Goal: Transaction & Acquisition: Purchase product/service

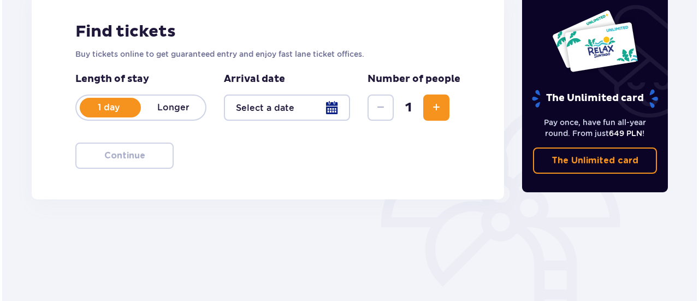
scroll to position [165, 0]
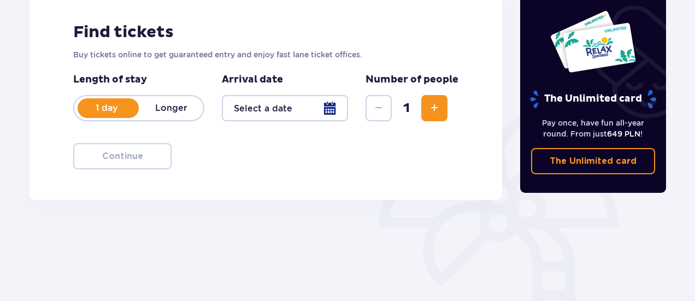
click at [274, 115] on div at bounding box center [285, 108] width 126 height 26
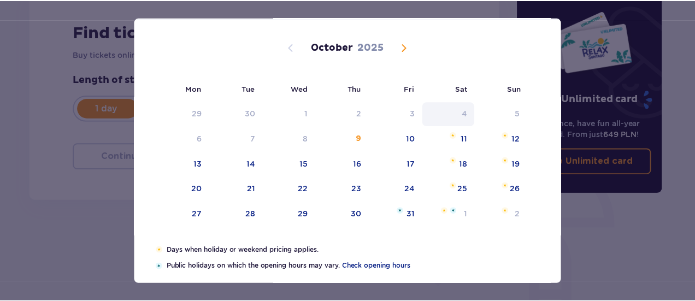
scroll to position [16, 0]
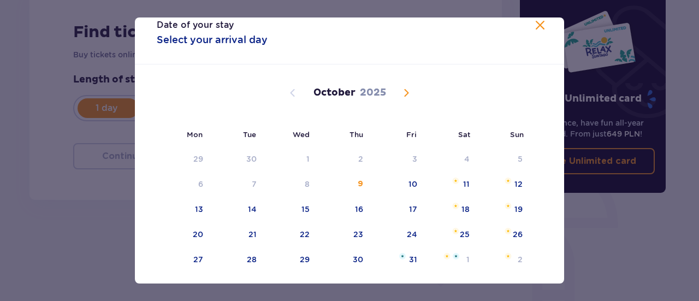
click at [407, 98] on span "Next month" at bounding box center [406, 92] width 13 height 13
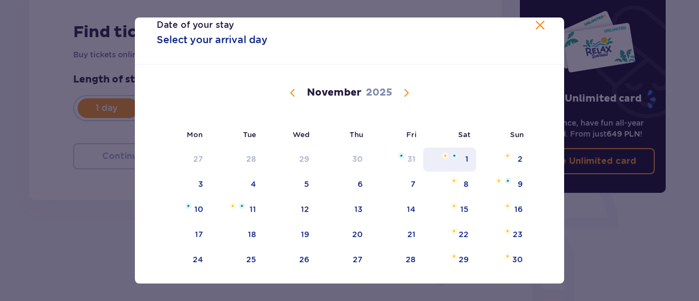
click at [453, 156] on img "Saturday, November 1, 2025" at bounding box center [454, 155] width 7 height 7
type input "01.11.25"
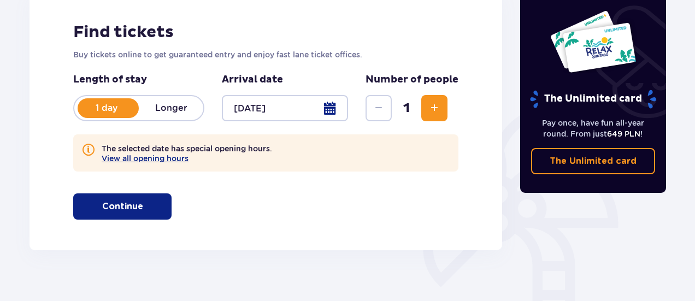
click at [430, 114] on span "Increase" at bounding box center [434, 108] width 13 height 13
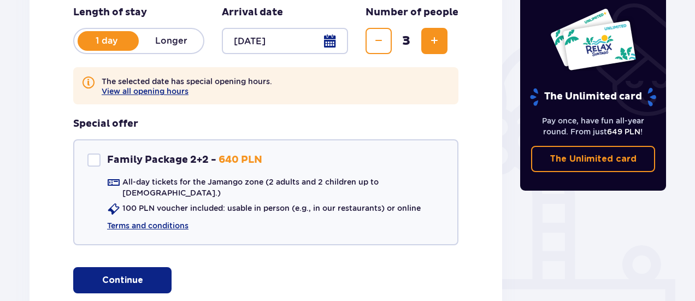
scroll to position [233, 0]
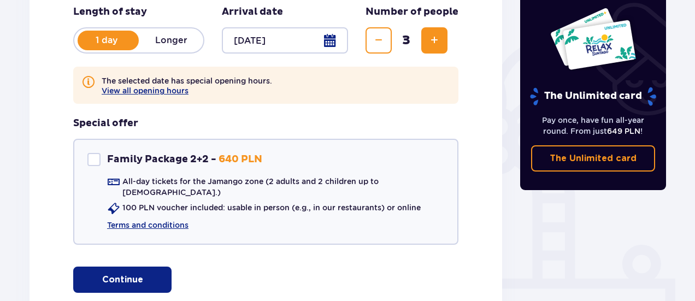
click at [131, 274] on p "Continue" at bounding box center [122, 280] width 41 height 12
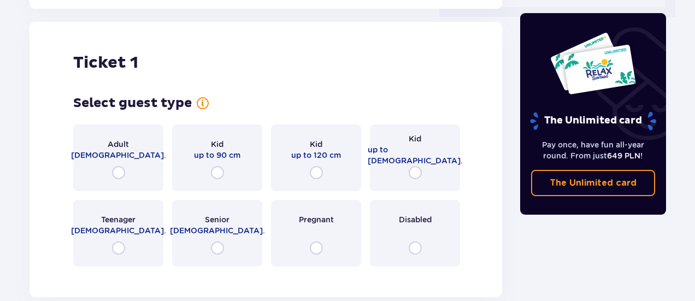
scroll to position [547, 0]
click at [117, 166] on input "radio" at bounding box center [118, 172] width 13 height 13
radio input "true"
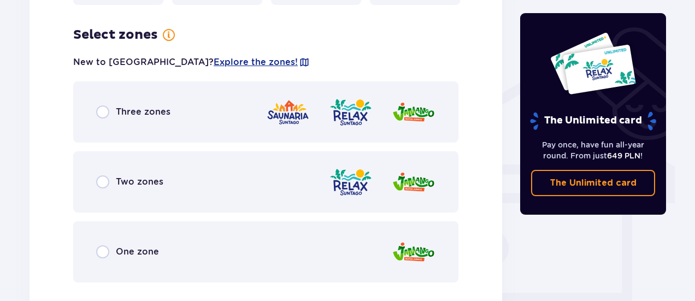
scroll to position [814, 0]
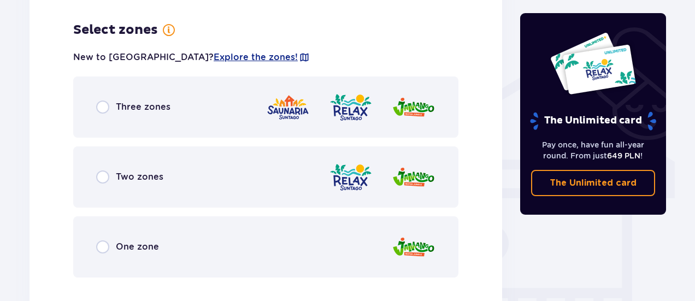
click at [104, 172] on input "radio" at bounding box center [102, 176] width 13 height 13
radio input "true"
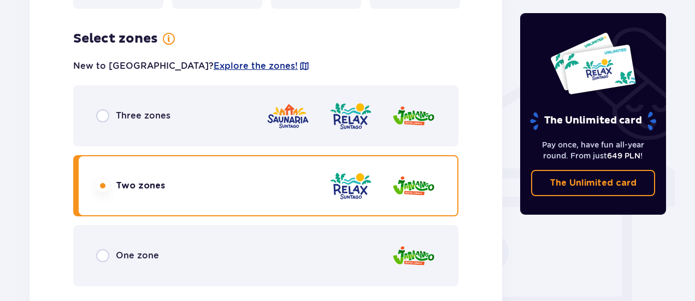
scroll to position [805, 0]
click at [96, 109] on input "radio" at bounding box center [102, 115] width 13 height 13
radio input "true"
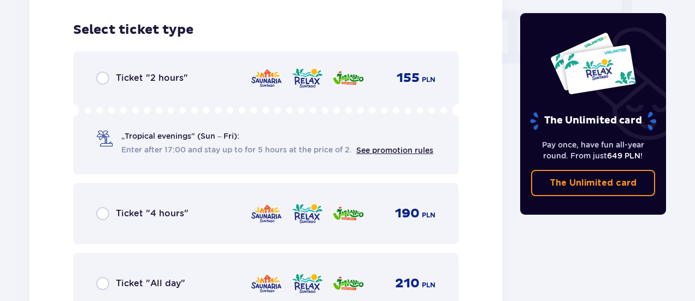
scroll to position [1170, 0]
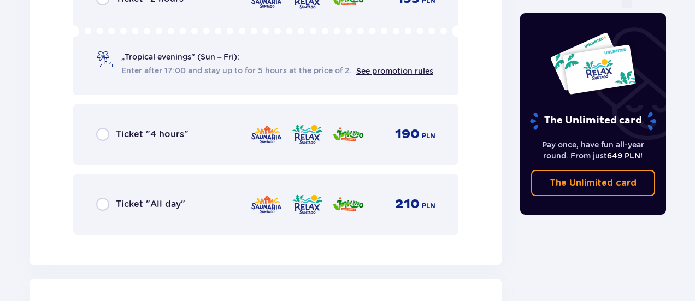
click at [104, 198] on input "radio" at bounding box center [102, 204] width 13 height 13
radio input "true"
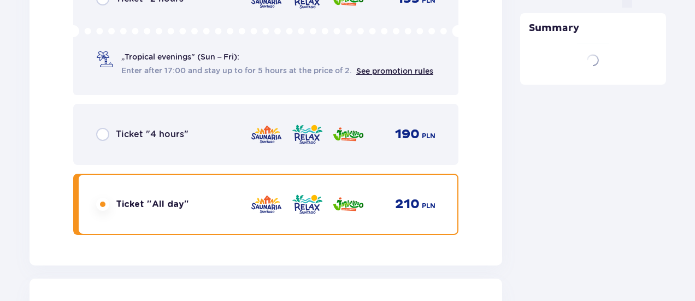
scroll to position [1428, 0]
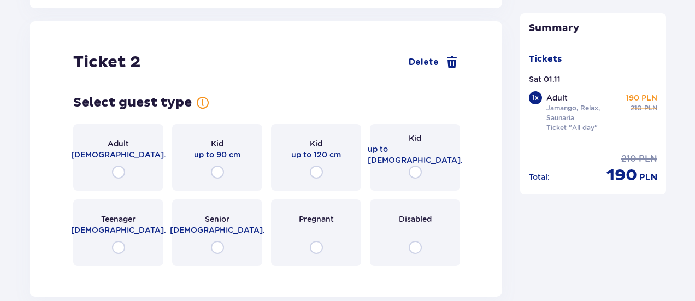
click at [125, 163] on div "Adult 18 - 65 y.o." at bounding box center [118, 157] width 90 height 67
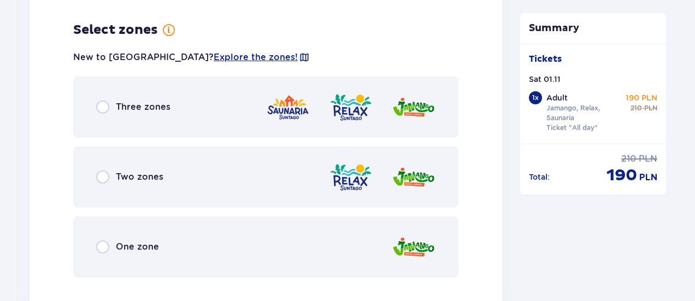
scroll to position [1694, 0]
click at [104, 100] on input "radio" at bounding box center [102, 106] width 13 height 13
radio input "true"
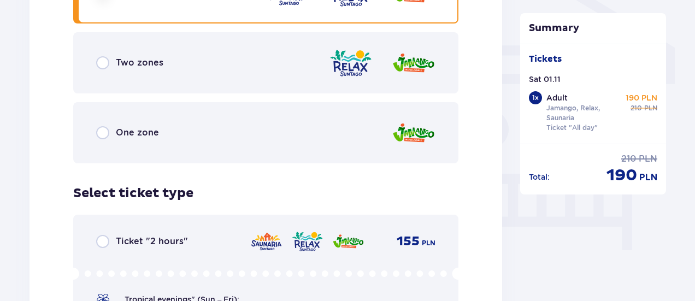
scroll to position [902, 0]
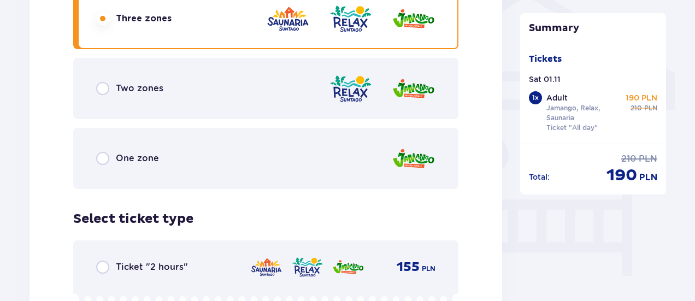
click at [95, 74] on div "Two zones" at bounding box center [265, 88] width 385 height 61
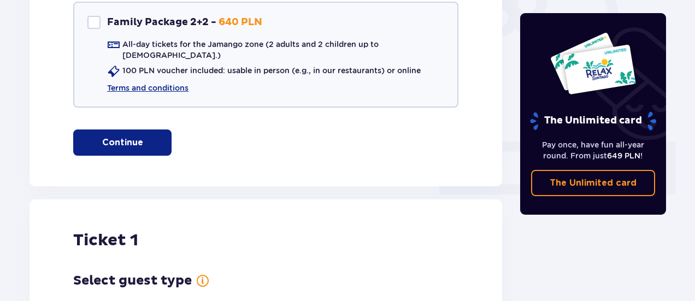
scroll to position [364, 0]
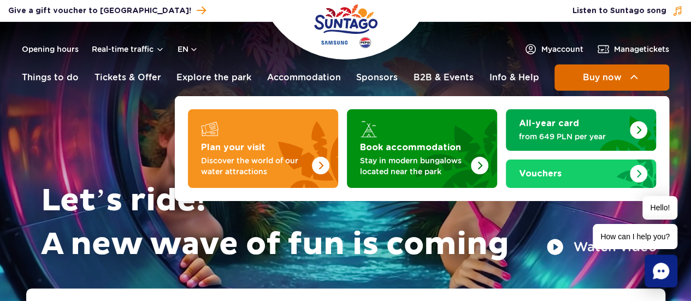
click at [577, 74] on button "Buy now" at bounding box center [611, 77] width 115 height 26
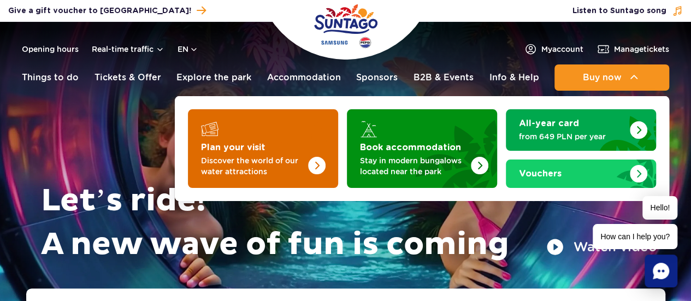
click at [279, 158] on p "Discover the world of our water attractions" at bounding box center [254, 166] width 106 height 22
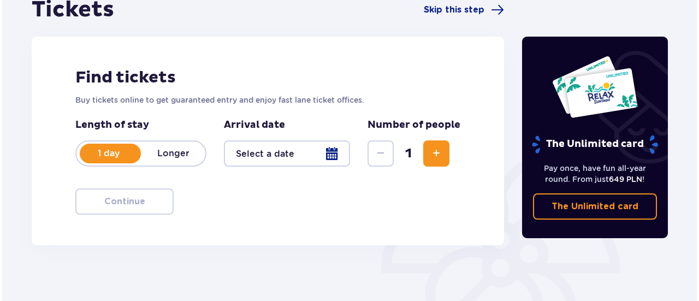
scroll to position [124, 0]
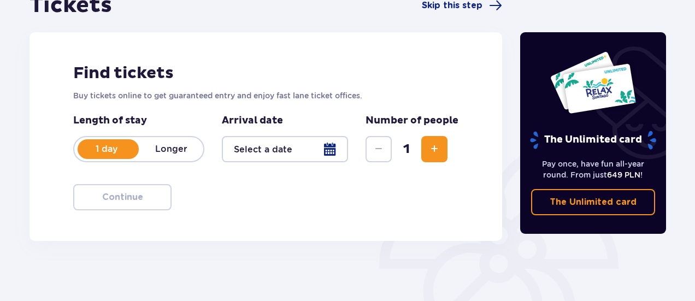
click at [279, 158] on div at bounding box center [285, 149] width 126 height 26
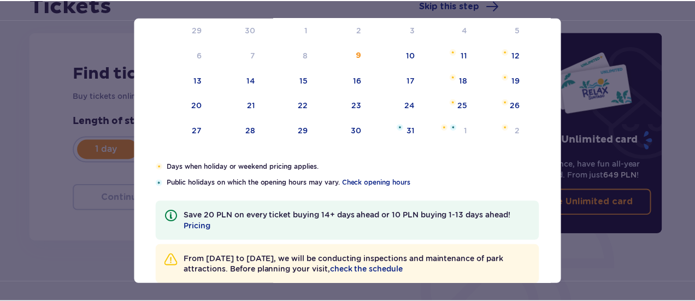
scroll to position [145, 0]
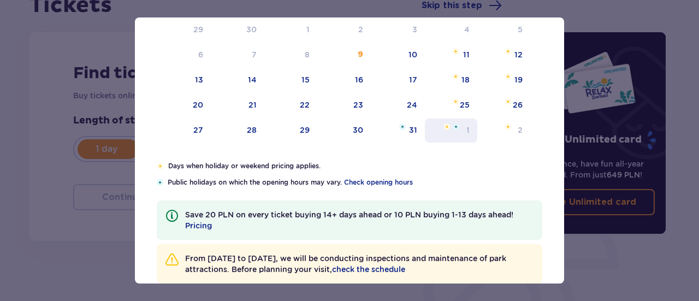
click at [445, 138] on div "1" at bounding box center [451, 131] width 53 height 24
type input "01.11.25"
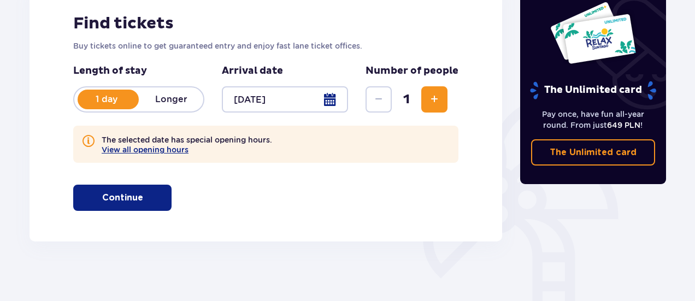
scroll to position [179, 0]
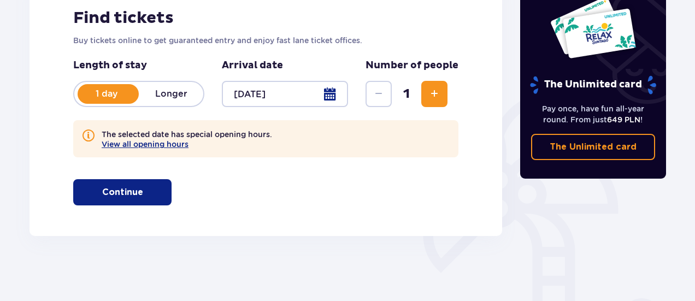
click at [125, 193] on p "Continue" at bounding box center [122, 192] width 41 height 12
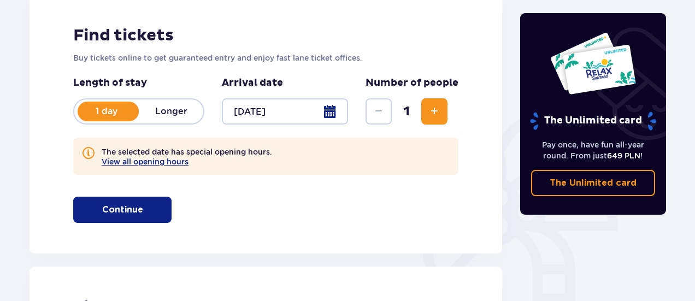
scroll to position [161, 0]
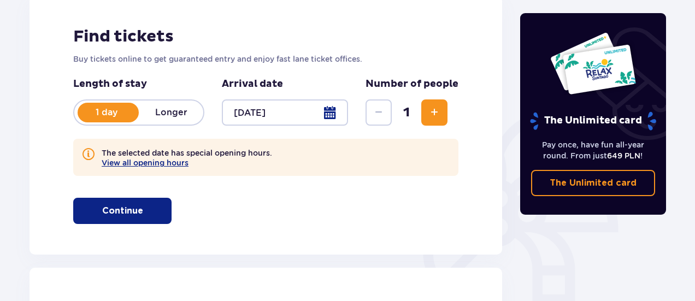
click at [436, 110] on span "Increase" at bounding box center [434, 112] width 13 height 13
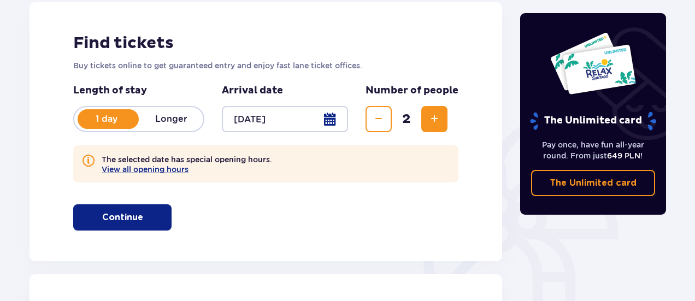
scroll to position [153, 0]
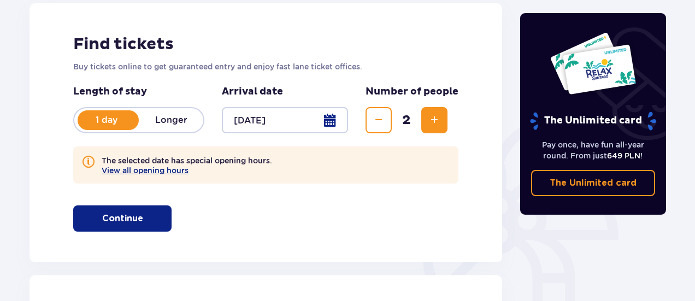
click at [430, 119] on span "Increase" at bounding box center [434, 120] width 13 height 13
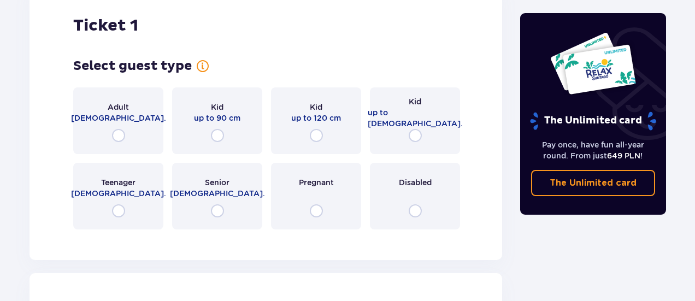
scroll to position [588, 0]
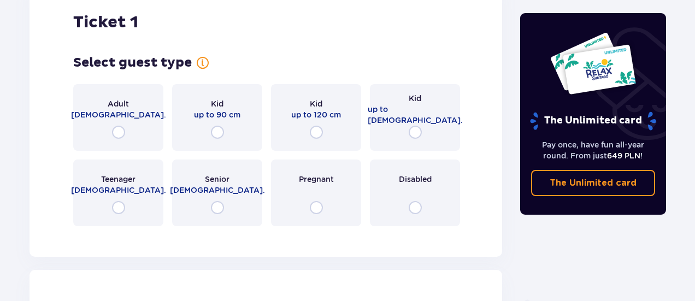
click at [115, 126] on input "radio" at bounding box center [118, 132] width 13 height 13
radio input "true"
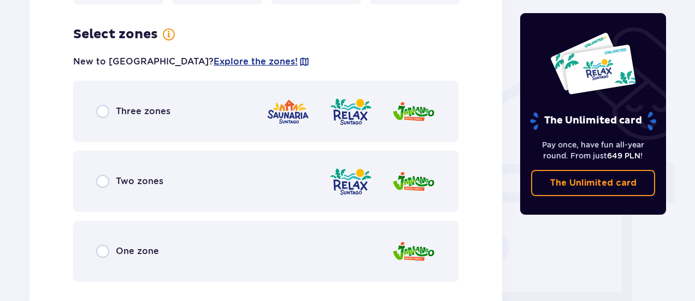
scroll to position [814, 0]
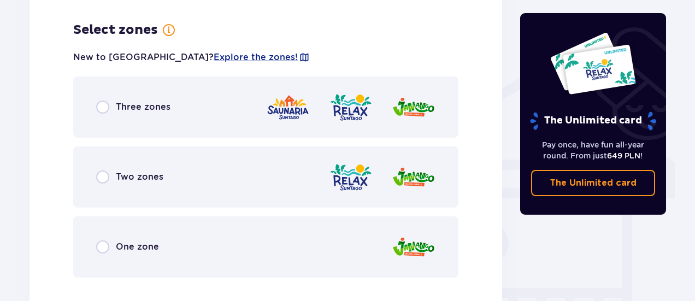
click at [98, 102] on input "radio" at bounding box center [102, 106] width 13 height 13
radio input "true"
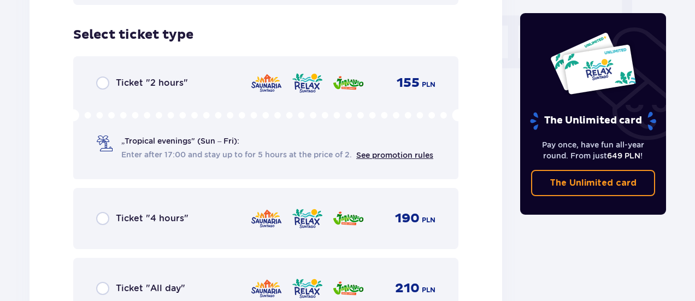
scroll to position [1091, 0]
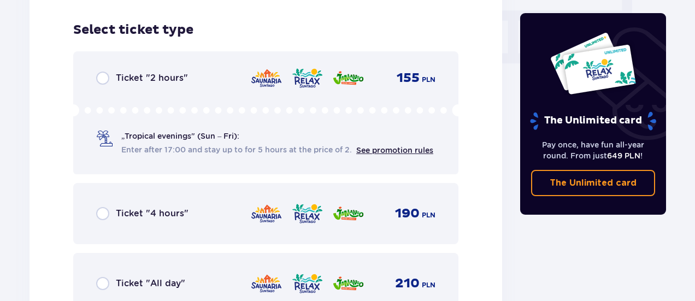
click at [103, 72] on input "radio" at bounding box center [102, 78] width 13 height 13
radio input "true"
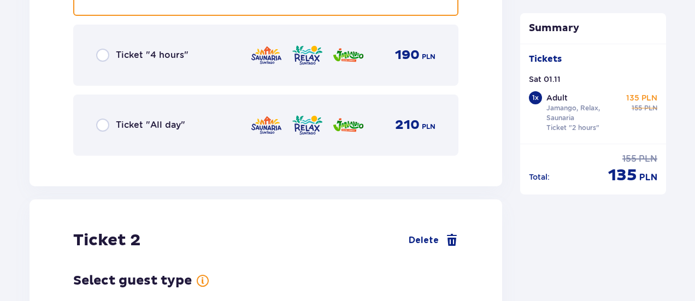
scroll to position [1254, 0]
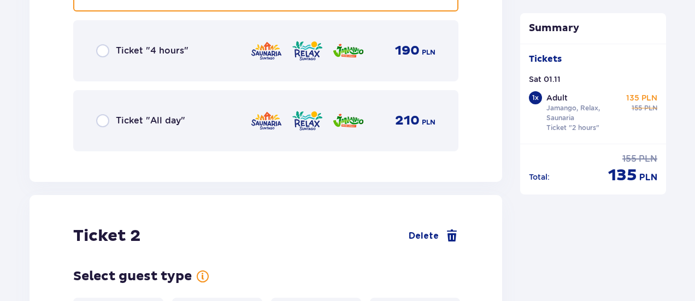
click at [102, 114] on input "radio" at bounding box center [102, 120] width 13 height 13
radio input "true"
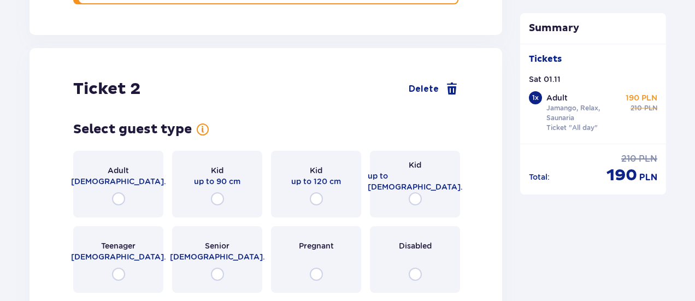
scroll to position [1408, 0]
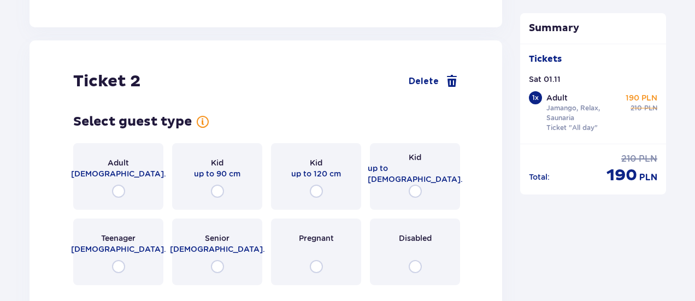
click at [120, 172] on div "Adult 18 - 65 y.o." at bounding box center [118, 176] width 90 height 67
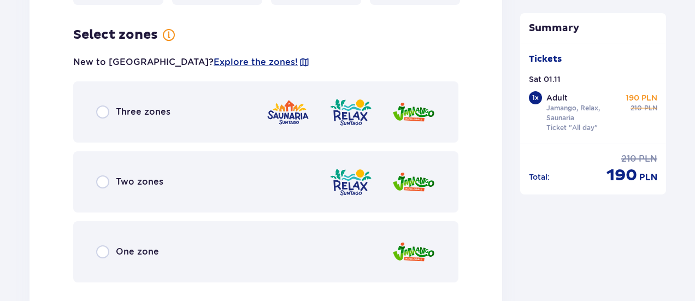
scroll to position [1694, 0]
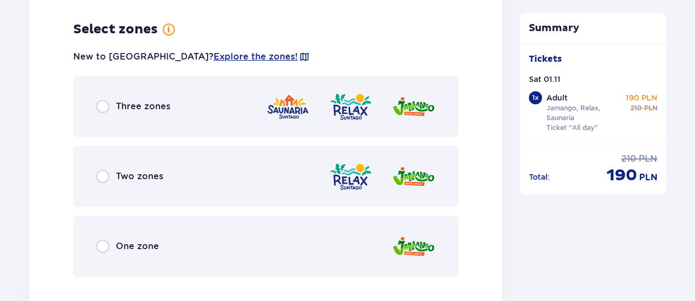
click at [96, 103] on input "radio" at bounding box center [102, 106] width 13 height 13
radio input "true"
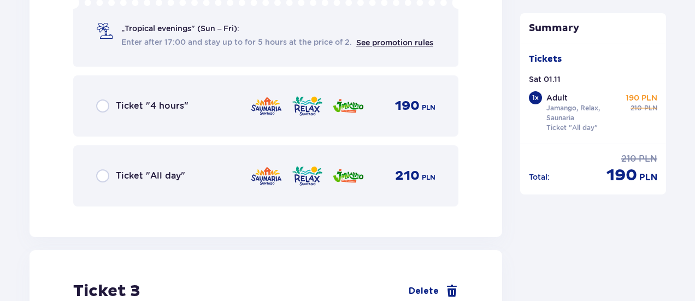
scroll to position [2087, 0]
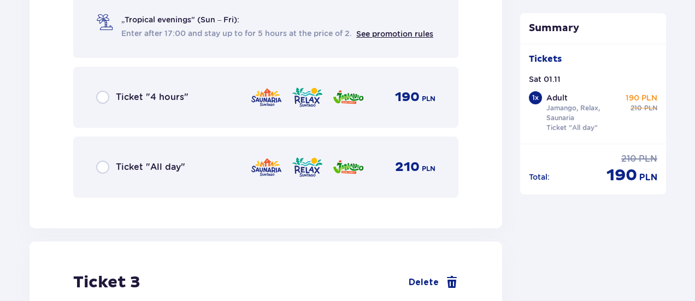
click at [102, 161] on input "radio" at bounding box center [102, 167] width 13 height 13
radio input "true"
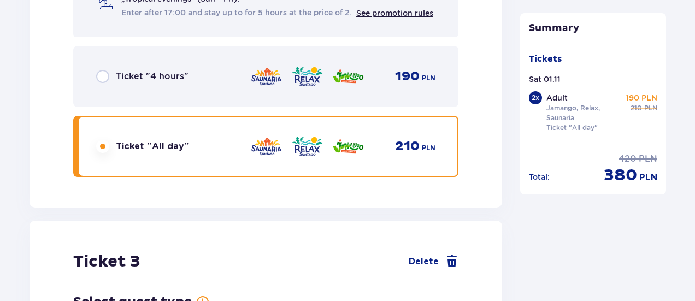
scroll to position [2307, 0]
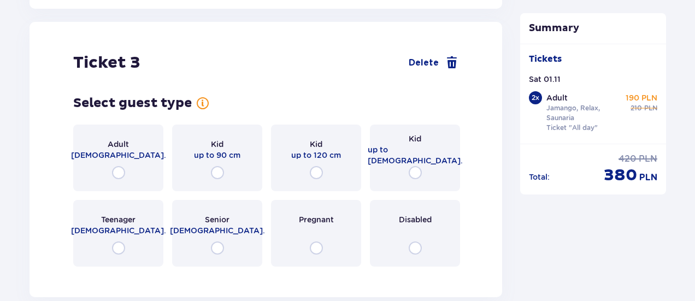
click at [317, 166] on input "radio" at bounding box center [316, 172] width 13 height 13
radio input "true"
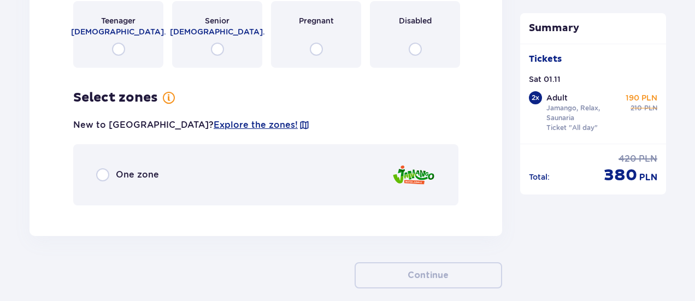
scroll to position [2550, 0]
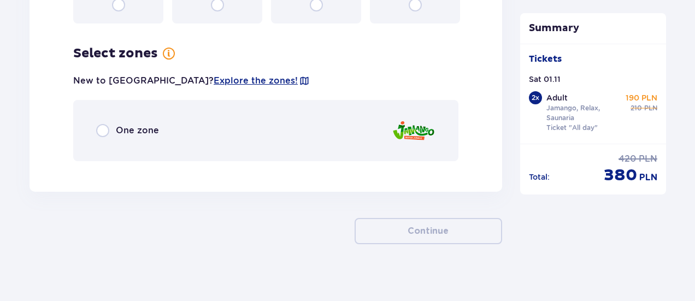
click at [106, 124] on input "radio" at bounding box center [102, 130] width 13 height 13
radio input "true"
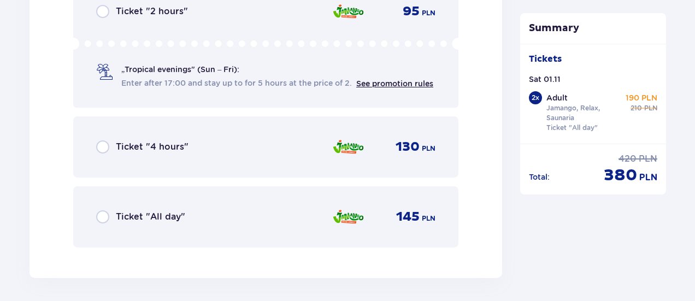
scroll to position [2805, 0]
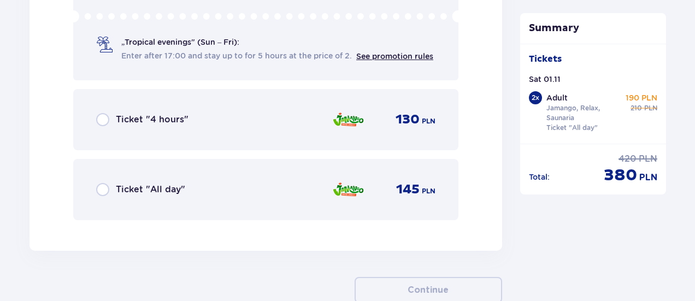
click at [104, 183] on input "radio" at bounding box center [102, 189] width 13 height 13
radio input "true"
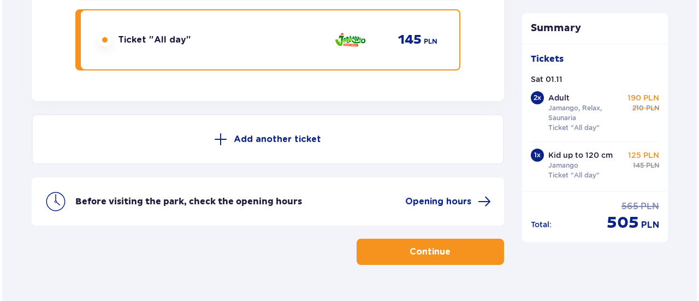
scroll to position [2975, 0]
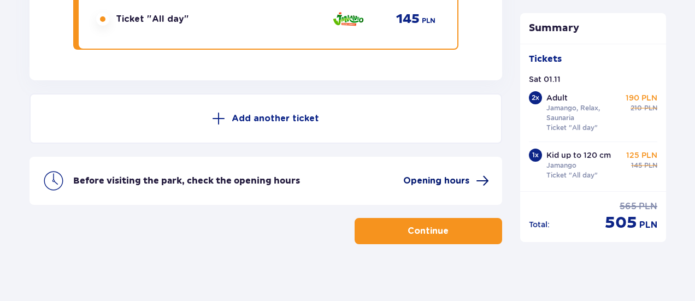
click at [436, 175] on span "Opening hours" at bounding box center [436, 181] width 66 height 12
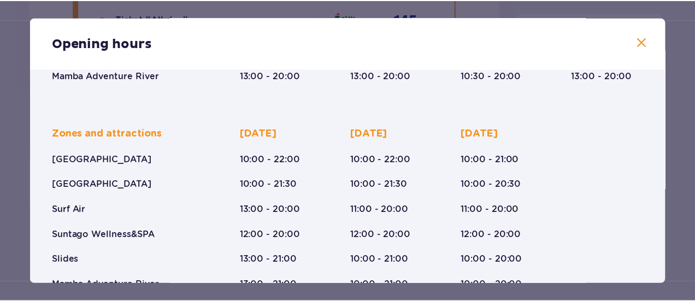
scroll to position [276, 0]
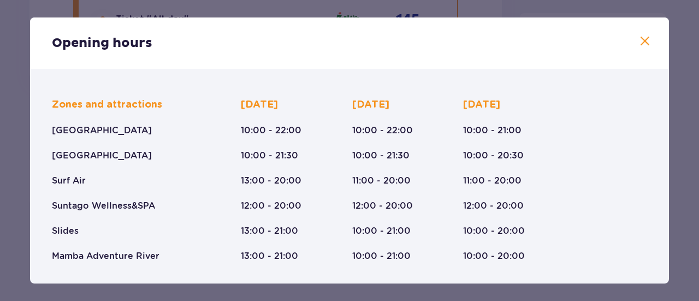
click at [638, 45] on span at bounding box center [644, 41] width 13 height 13
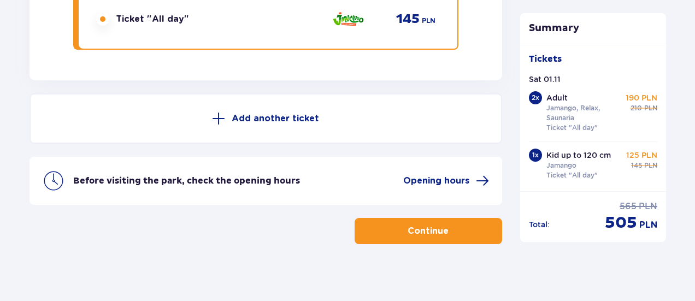
click at [422, 225] on p "Continue" at bounding box center [427, 231] width 41 height 12
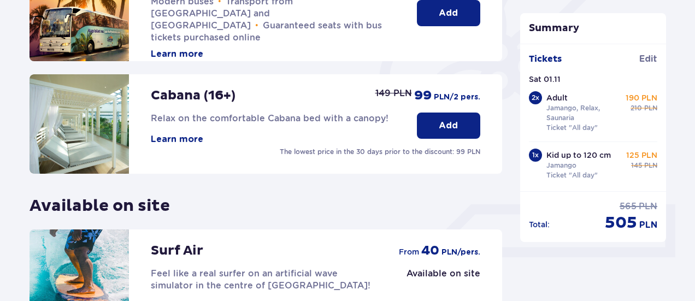
scroll to position [439, 0]
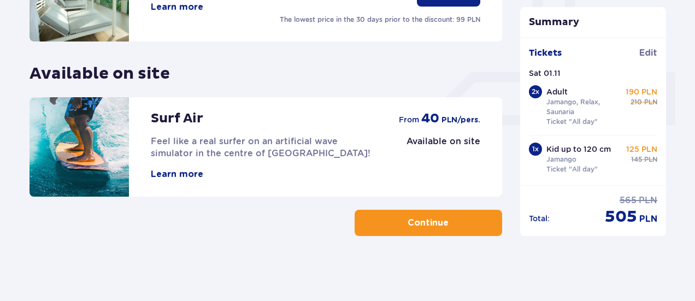
click at [422, 217] on p "Continue" at bounding box center [427, 223] width 41 height 12
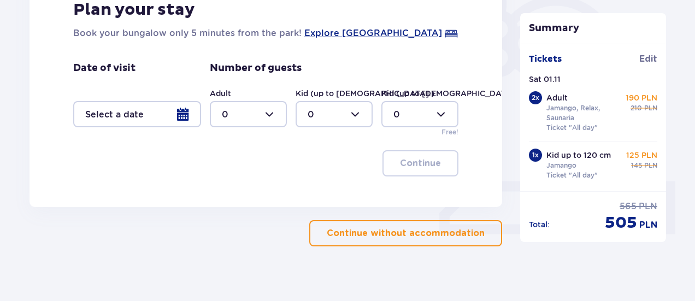
scroll to position [340, 0]
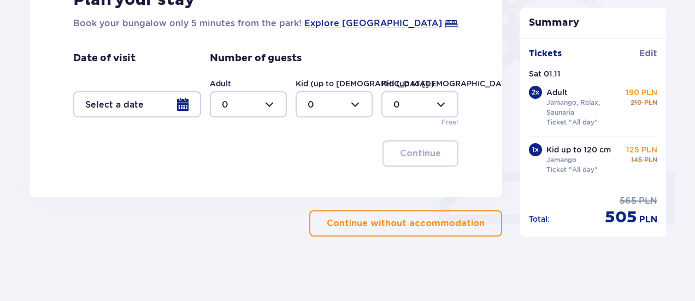
click at [401, 217] on p "Continue without accommodation" at bounding box center [406, 223] width 158 height 12
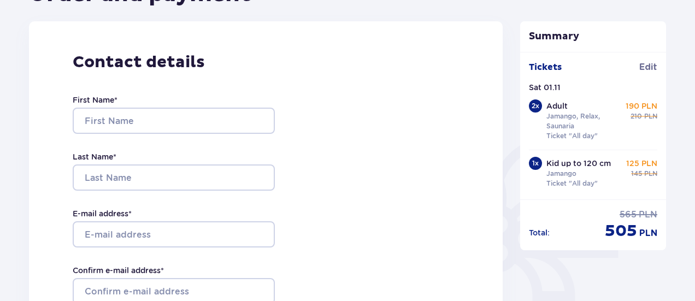
scroll to position [131, 0]
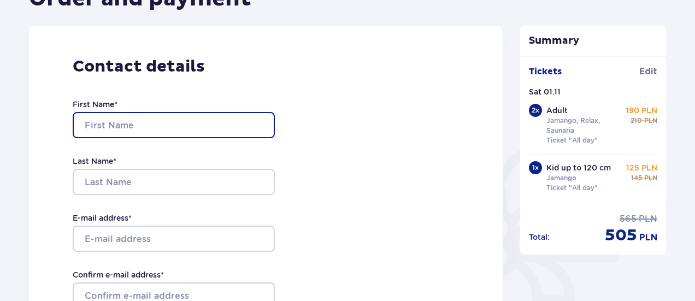
click at [141, 122] on input "First Name *" at bounding box center [174, 125] width 202 height 26
type input "Edvinas"
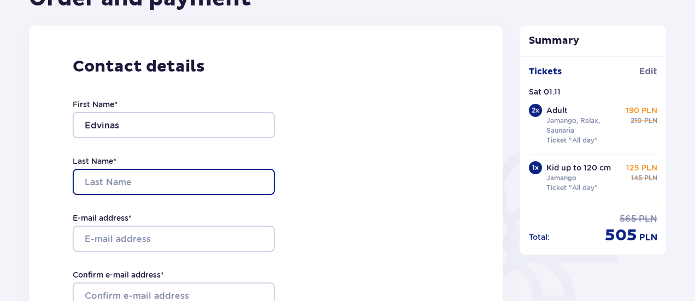
type input "Lukoševičius"
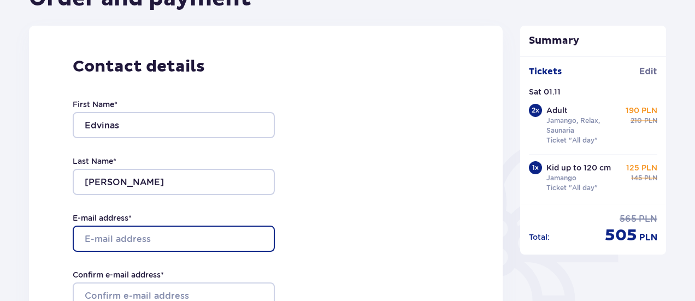
click at [146, 242] on input "E-mail address *" at bounding box center [174, 239] width 202 height 26
type input "edvinasluk2012@gmail.com"
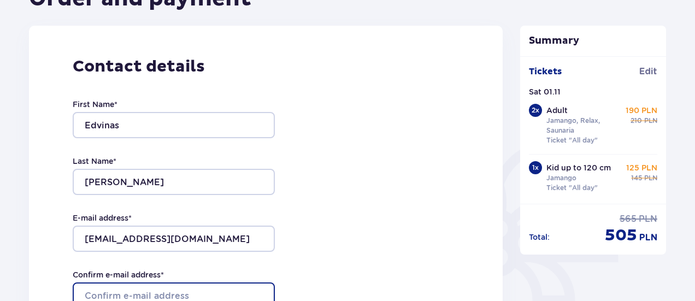
scroll to position [138, 0]
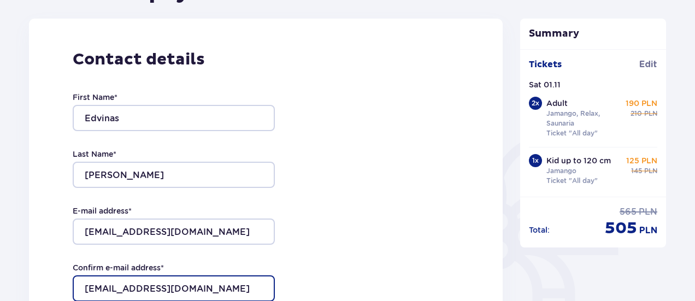
type input "edvinasluk2012@gmail.com"
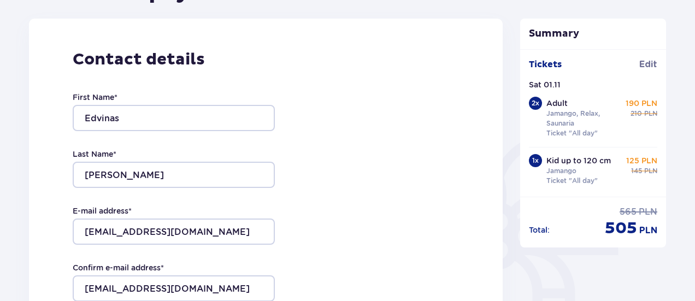
click at [37, 202] on div "Contact details First Name * Edvinas Last Name * Lukoševičius E-mail address * …" at bounding box center [265, 250] width 473 height 463
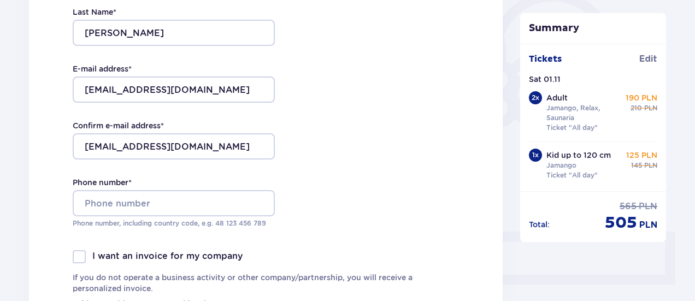
scroll to position [280, 0]
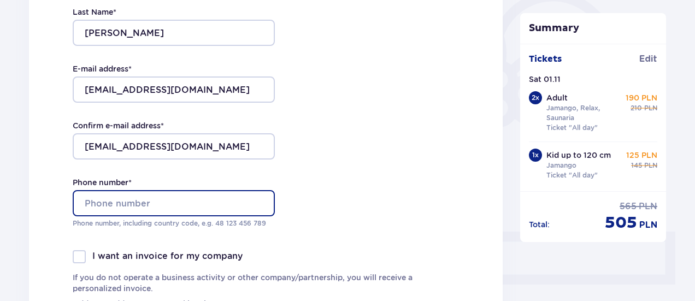
click at [85, 199] on input "Phone number *" at bounding box center [174, 203] width 202 height 26
type input "3"
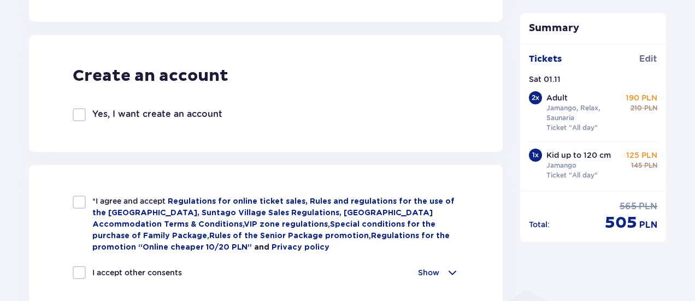
scroll to position [600, 0]
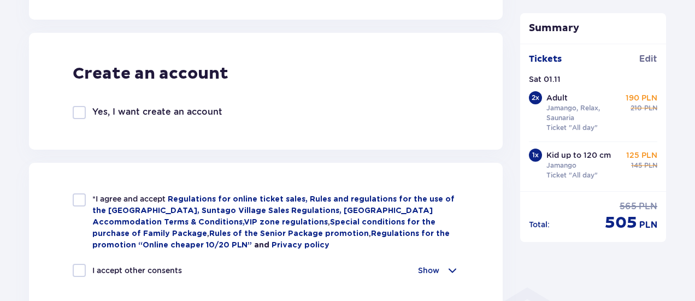
type input "37069999852"
click at [75, 199] on div at bounding box center [79, 199] width 13 height 13
checkbox input "true"
click at [77, 267] on div at bounding box center [79, 270] width 13 height 13
checkbox input "true"
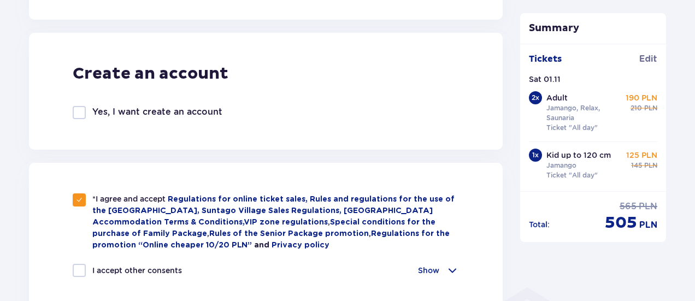
checkbox input "true"
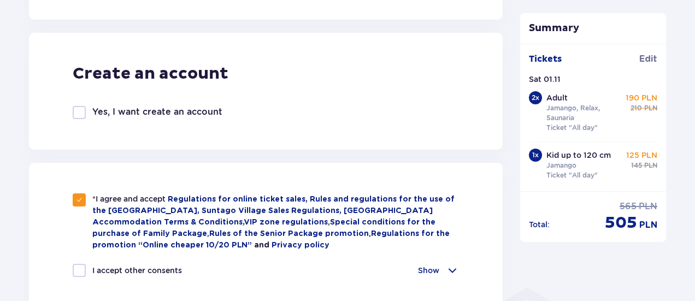
checkbox input "true"
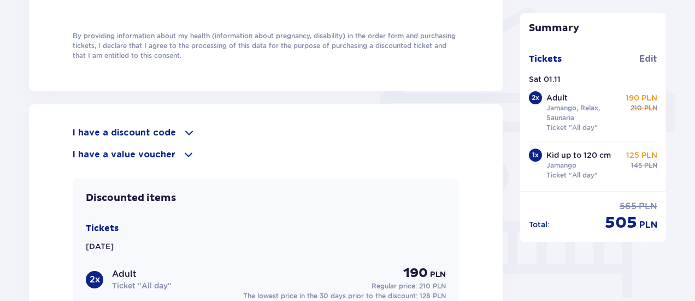
scroll to position [914, 0]
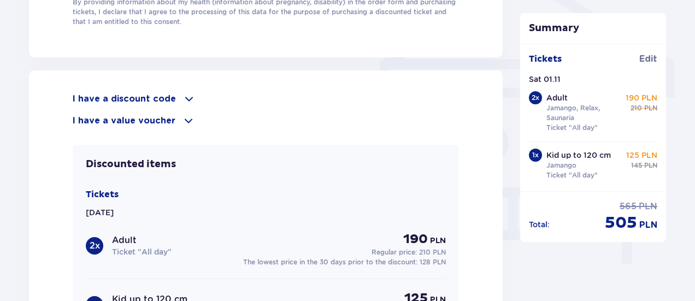
click at [170, 93] on p "I have a discount code" at bounding box center [124, 99] width 103 height 12
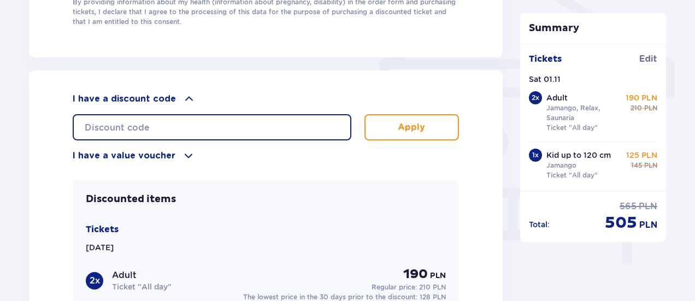
drag, startPoint x: 239, startPoint y: 137, endPoint x: 230, endPoint y: 132, distance: 10.8
click at [230, 132] on input "text" at bounding box center [212, 127] width 279 height 26
paste input "Kod Już Zastosowany"
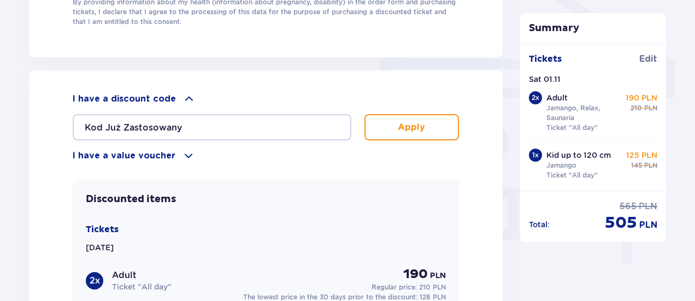
click at [404, 135] on button "Apply" at bounding box center [411, 127] width 94 height 26
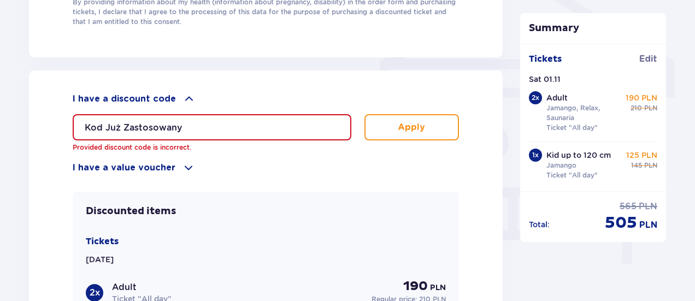
click at [208, 121] on input "Kod Już Zastosowany" at bounding box center [212, 127] width 279 height 26
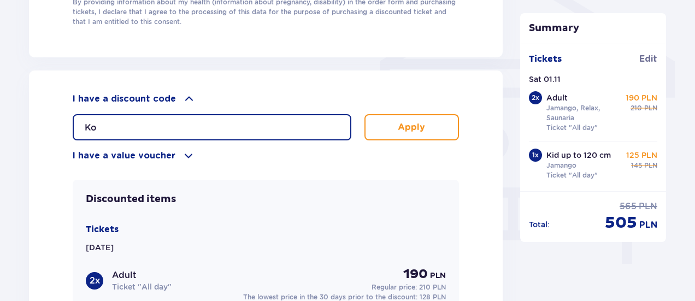
type input "K"
paste input "Kod Już Zastosowany"
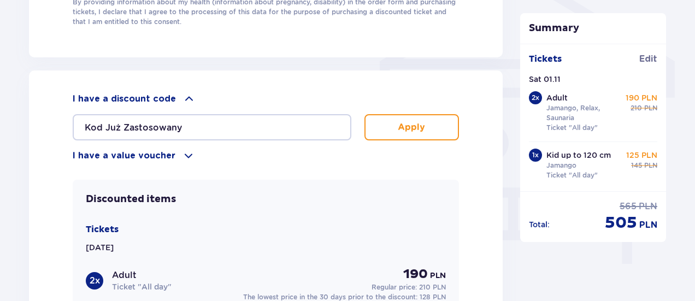
click at [398, 123] on p "Apply" at bounding box center [411, 127] width 27 height 12
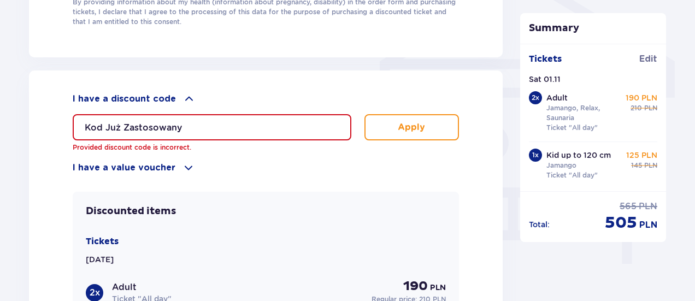
click at [217, 119] on input "Kod Już Zastosowany" at bounding box center [212, 127] width 279 height 26
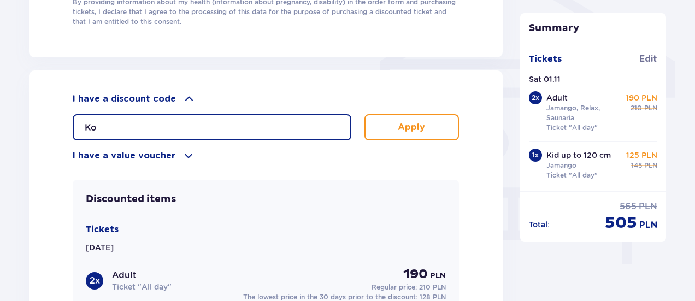
type input "K"
paste input "MORTALCIO20"
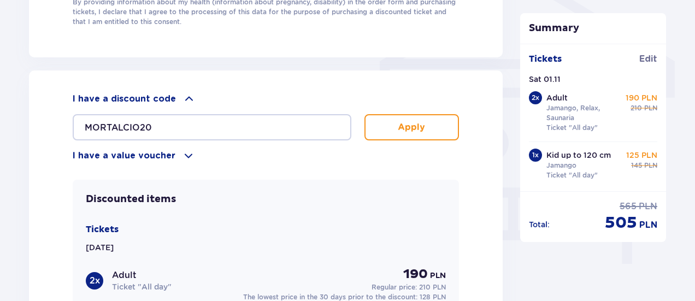
click at [395, 131] on button "Apply" at bounding box center [411, 127] width 94 height 26
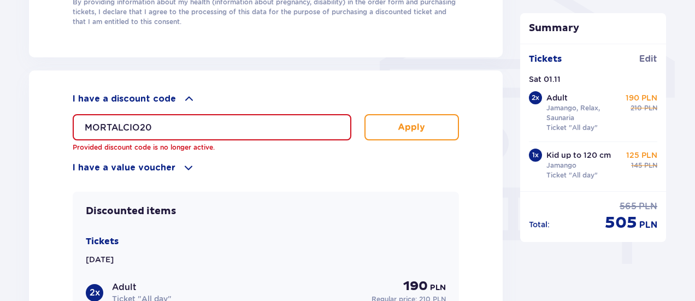
click at [213, 129] on input "MORTALCIO20" at bounding box center [212, 127] width 279 height 26
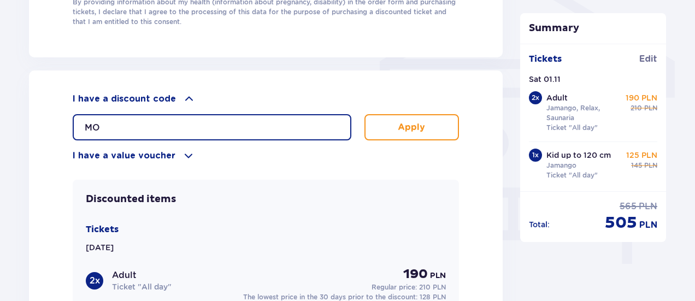
type input "M"
paste input "wiosna30"
type input "wiosna30"
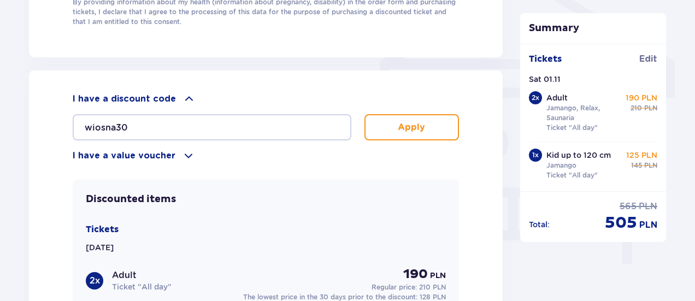
click at [416, 121] on p "Apply" at bounding box center [411, 127] width 27 height 12
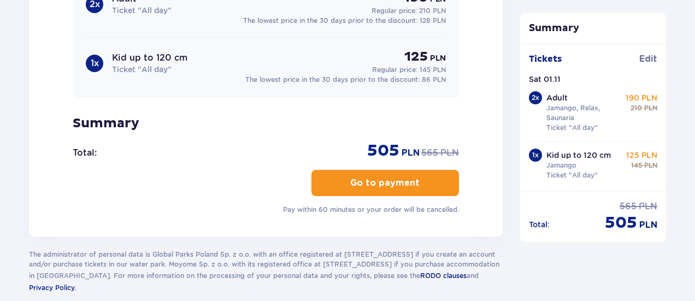
scroll to position [1204, 0]
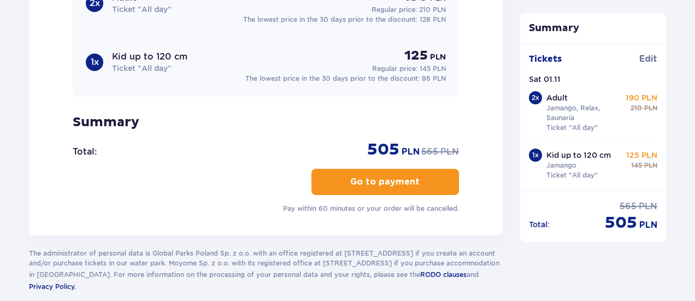
click at [381, 186] on button "Go to payment" at bounding box center [384, 182] width 147 height 26
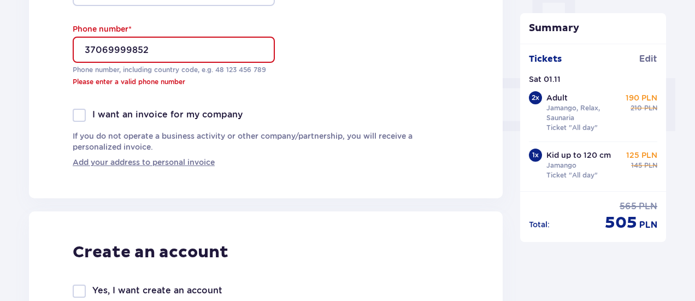
scroll to position [415, 0]
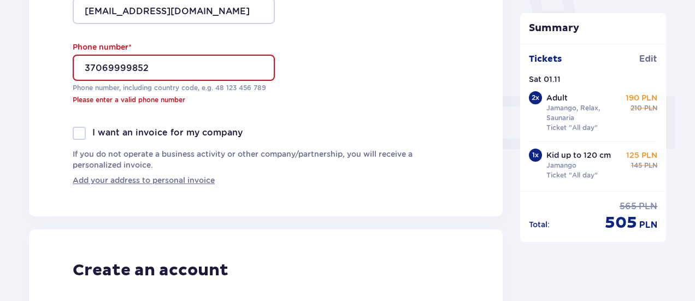
click at [80, 67] on input "37069999852" at bounding box center [174, 68] width 202 height 26
click at [82, 67] on input "37069999852" at bounding box center [174, 68] width 202 height 26
click at [99, 67] on input "37069999852" at bounding box center [174, 68] width 202 height 26
click at [97, 68] on input "37069999852" at bounding box center [174, 68] width 202 height 26
click at [89, 67] on input "37069999852" at bounding box center [174, 68] width 202 height 26
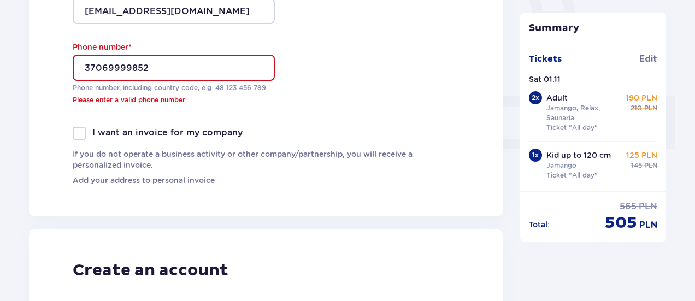
click at [81, 67] on input "37069999852" at bounding box center [174, 68] width 202 height 26
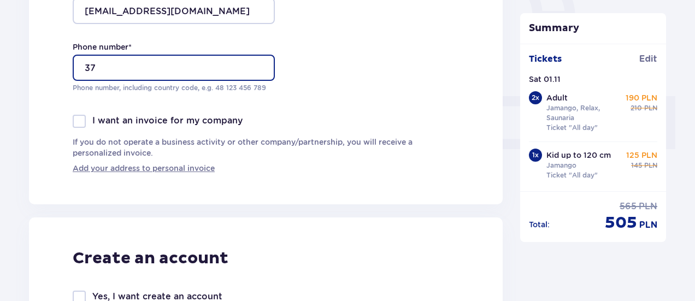
type input "3"
type input "0"
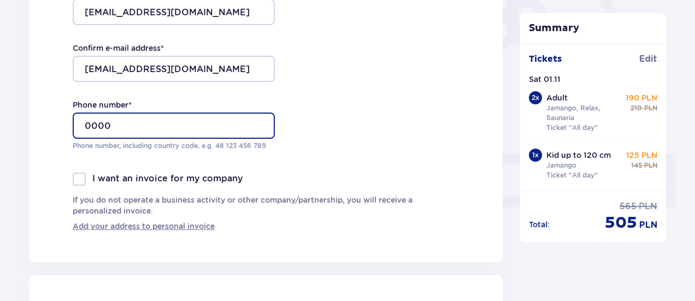
scroll to position [359, 0]
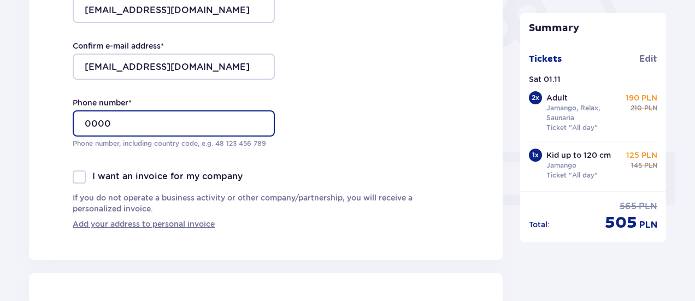
click at [145, 119] on input "0000" at bounding box center [174, 123] width 202 height 26
type input "0"
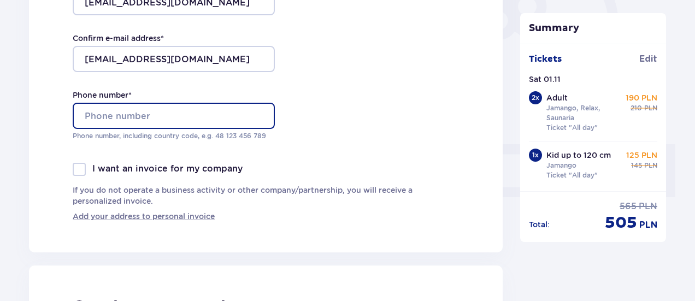
scroll to position [372, 0]
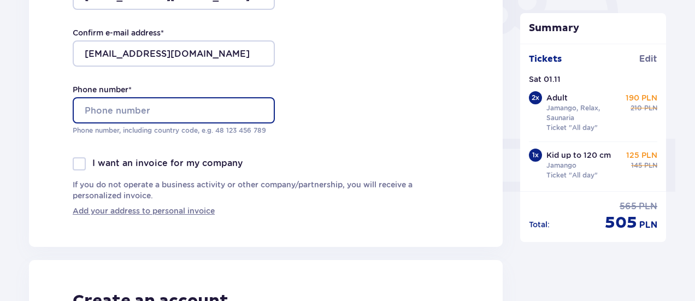
click at [157, 113] on input "Phone number *" at bounding box center [174, 110] width 202 height 26
type input "7"
type input "3"
type input "6"
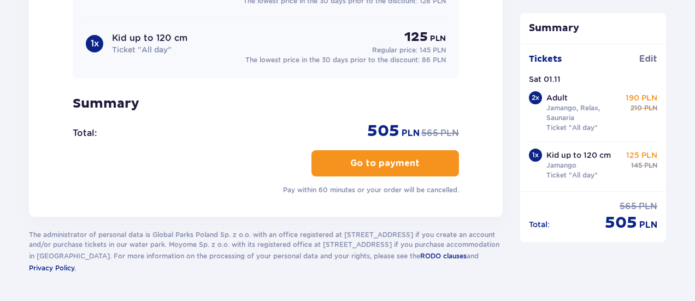
scroll to position [1222, 0]
type input "37069999852"
click at [350, 157] on p "Go to payment" at bounding box center [384, 163] width 69 height 12
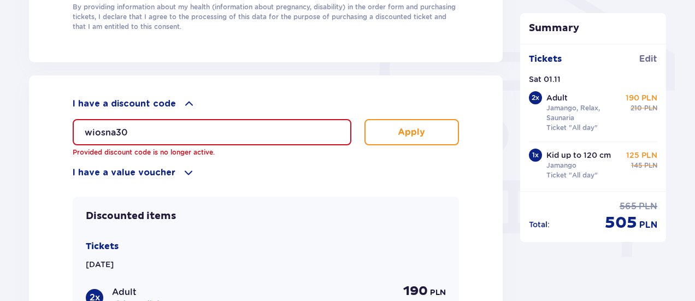
scroll to position [873, 0]
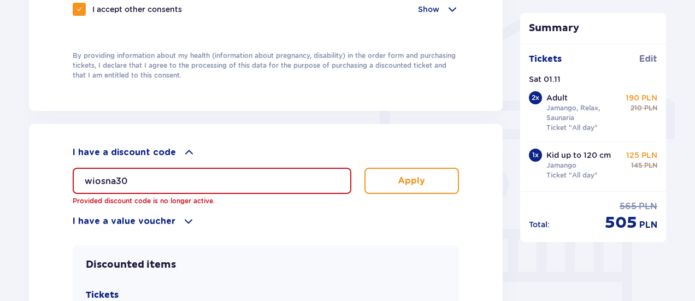
click at [194, 172] on input "wiosna30" at bounding box center [212, 181] width 279 height 26
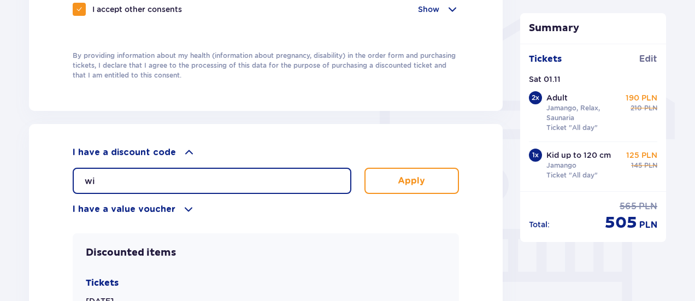
type input "w"
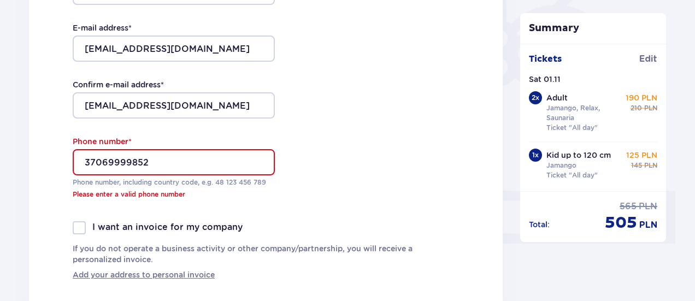
scroll to position [315, 0]
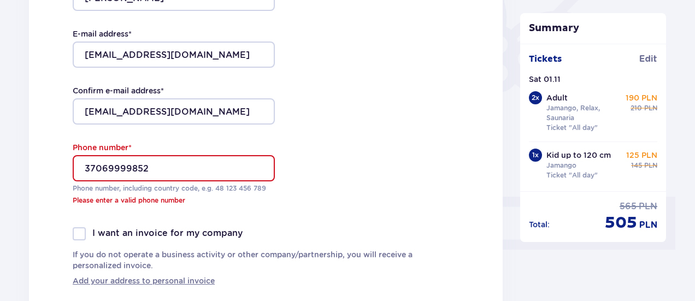
click at [109, 170] on input "37069999852" at bounding box center [174, 168] width 202 height 26
click at [104, 172] on input "37069999852" at bounding box center [174, 168] width 202 height 26
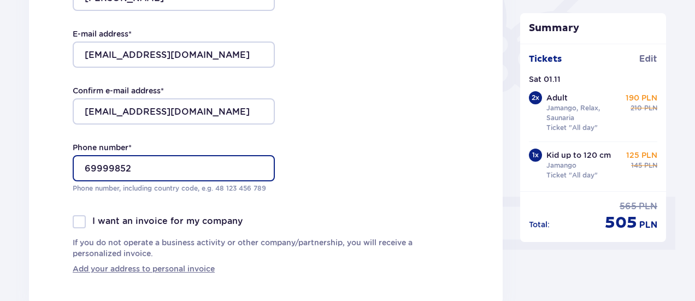
click at [81, 165] on input "69999852" at bounding box center [174, 168] width 202 height 26
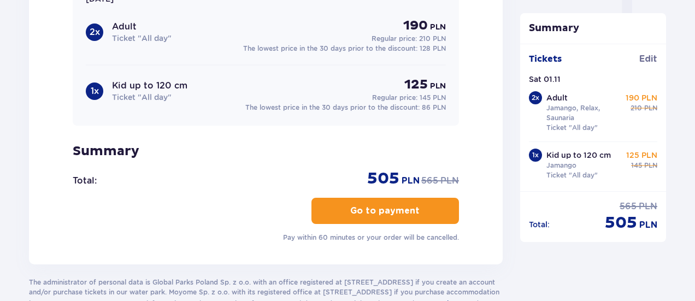
scroll to position [1165, 0]
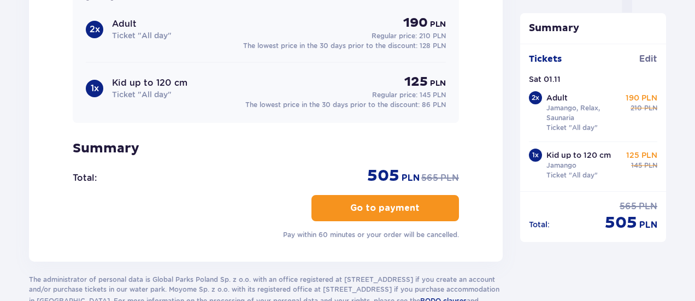
click at [338, 200] on button "Go to payment" at bounding box center [384, 208] width 147 height 26
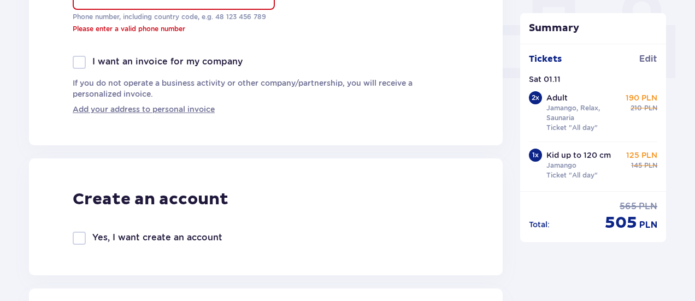
scroll to position [439, 0]
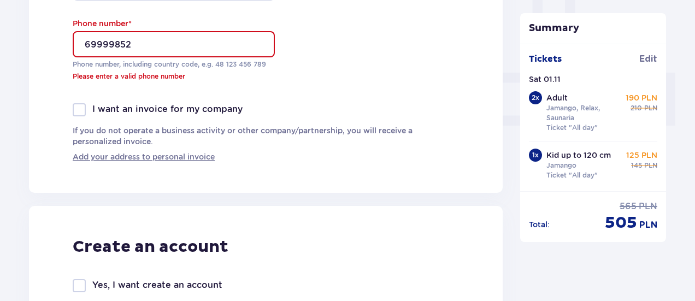
click at [86, 46] on input "69999852" at bounding box center [174, 44] width 202 height 26
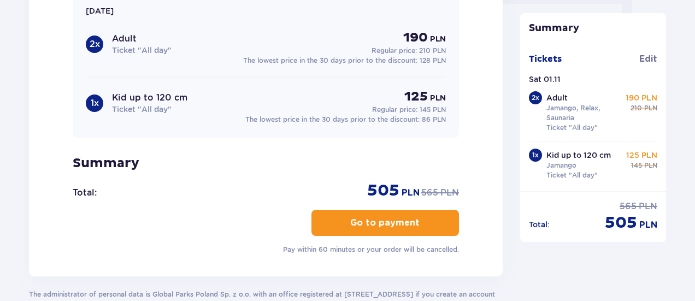
scroll to position [1152, 0]
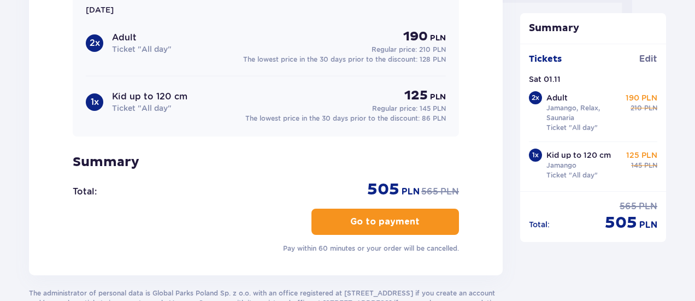
click at [345, 211] on button "Go to payment" at bounding box center [384, 222] width 147 height 26
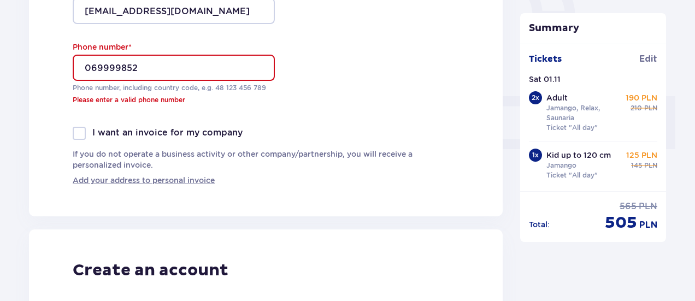
scroll to position [415, 0]
click at [87, 66] on input "069999852" at bounding box center [174, 68] width 202 height 26
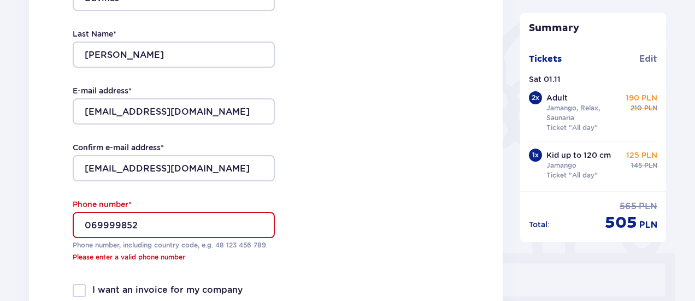
scroll to position [259, 0]
click at [121, 230] on input "069999852" at bounding box center [174, 224] width 202 height 26
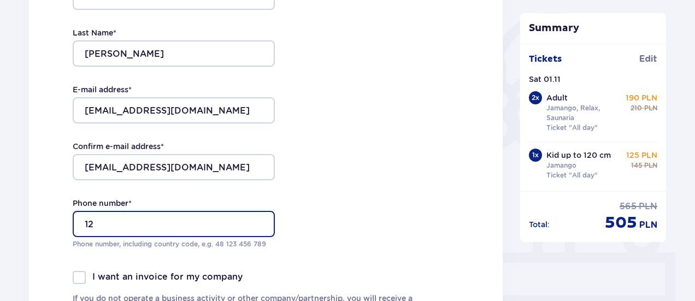
type input "1"
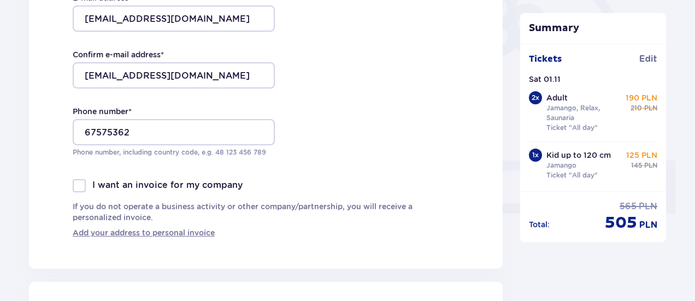
click at [51, 179] on div "Contact details First Name * Edvinas Last Name * Lukoševičius E-mail address * …" at bounding box center [265, 37] width 473 height 463
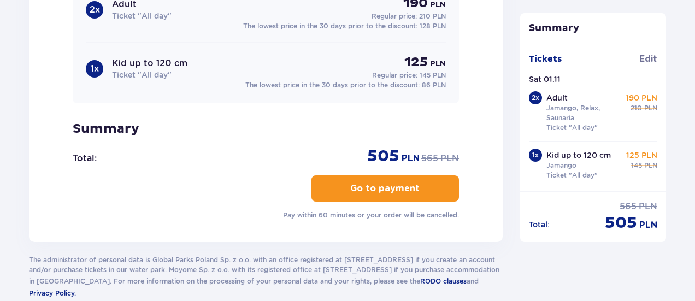
scroll to position [1199, 0]
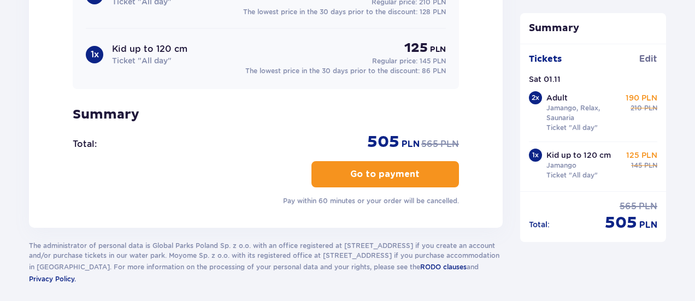
click at [355, 161] on button "Go to payment" at bounding box center [384, 174] width 147 height 26
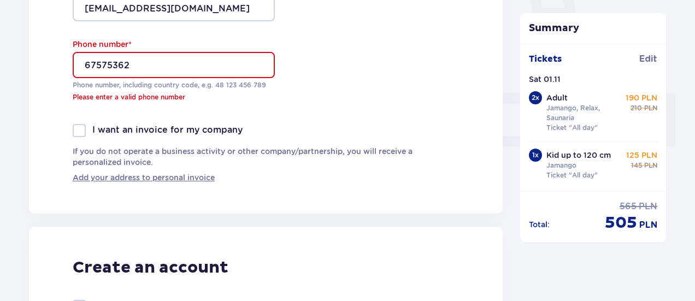
scroll to position [415, 0]
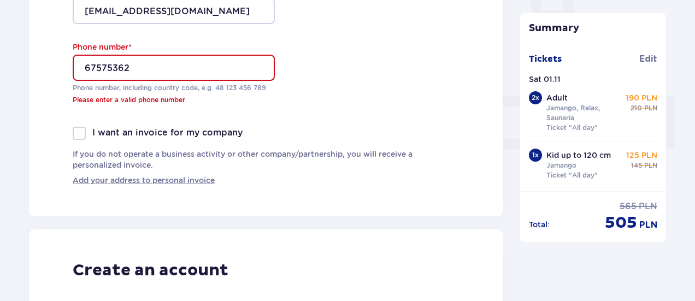
click at [90, 69] on input "67575362" at bounding box center [174, 68] width 202 height 26
click at [73, 66] on input "67575362" at bounding box center [174, 68] width 202 height 26
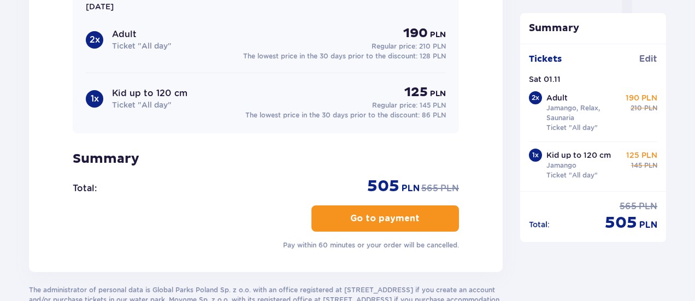
scroll to position [1243, 0]
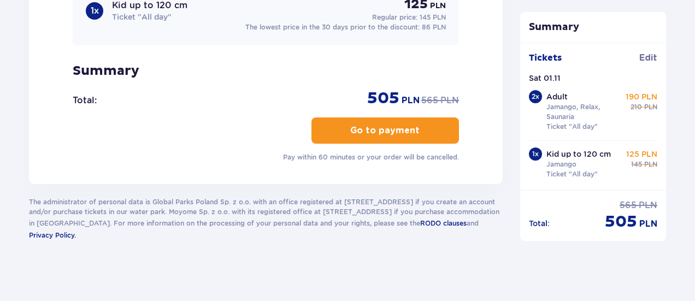
click at [367, 135] on button "Go to payment" at bounding box center [384, 130] width 147 height 26
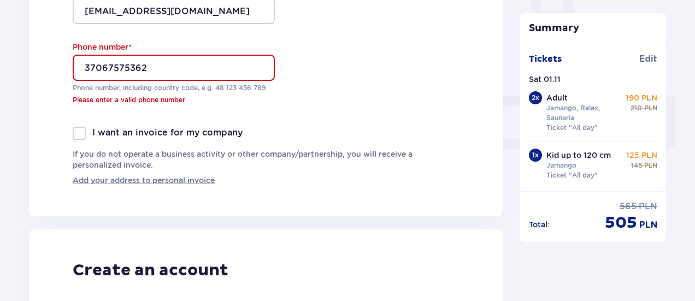
scroll to position [415, 0]
click at [83, 64] on input "37067575362" at bounding box center [174, 68] width 202 height 26
type input "37067575362"
click at [105, 60] on input "37067575362" at bounding box center [174, 68] width 202 height 26
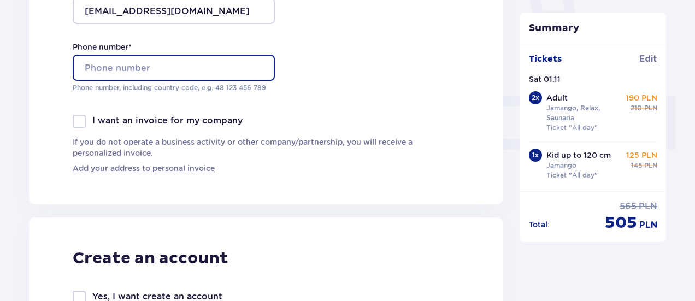
paste input "+37067575362"
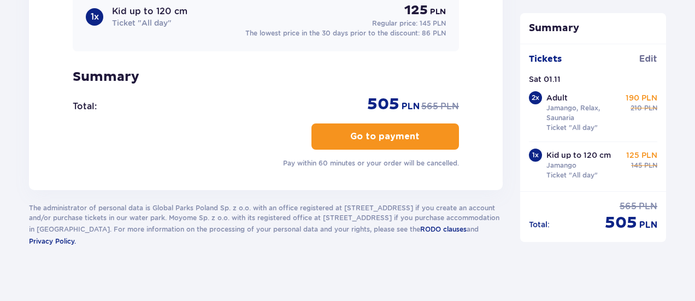
scroll to position [1238, 0]
type input "+37067575362"
click at [329, 135] on button "Go to payment" at bounding box center [384, 136] width 147 height 26
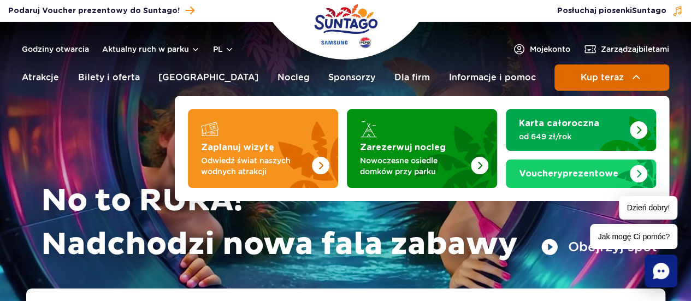
click at [597, 85] on button "Kup teraz" at bounding box center [611, 77] width 115 height 26
click at [621, 70] on button "Kup teraz" at bounding box center [611, 77] width 115 height 26
click at [650, 75] on button "Kup teraz" at bounding box center [611, 77] width 115 height 26
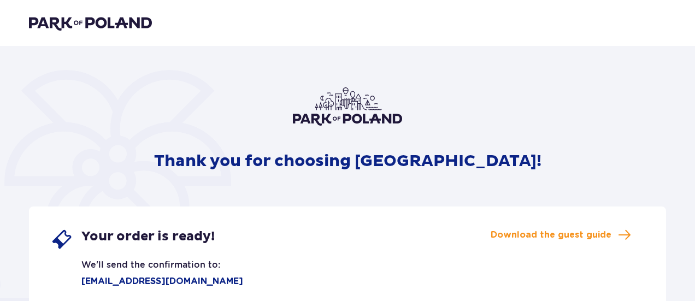
click at [75, 15] on img at bounding box center [90, 22] width 123 height 15
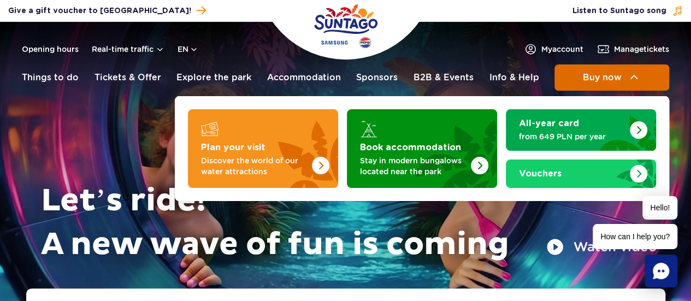
click at [595, 77] on span "Buy now" at bounding box center [601, 78] width 39 height 10
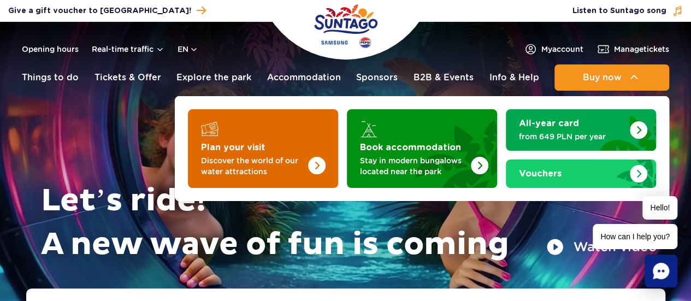
click at [246, 146] on strong "Plan your visit" at bounding box center [233, 147] width 64 height 9
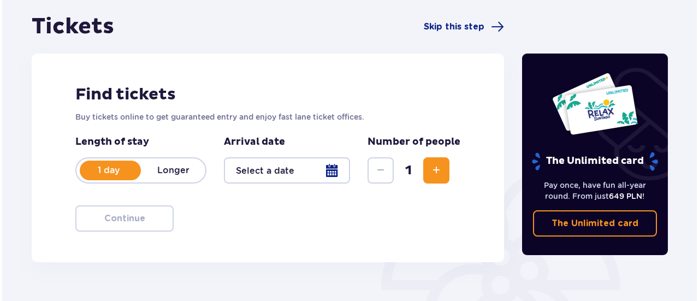
scroll to position [102, 0]
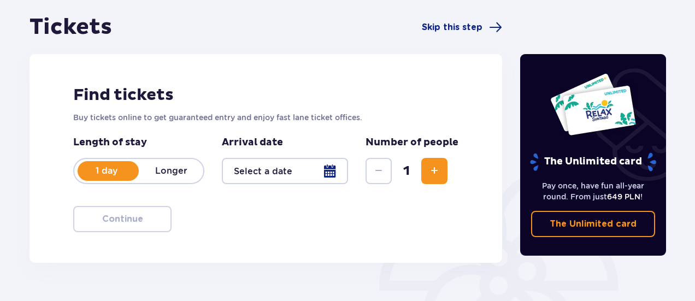
click at [328, 170] on div at bounding box center [285, 171] width 126 height 26
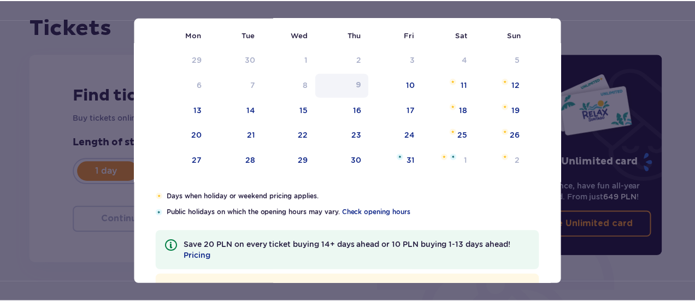
scroll to position [115, 0]
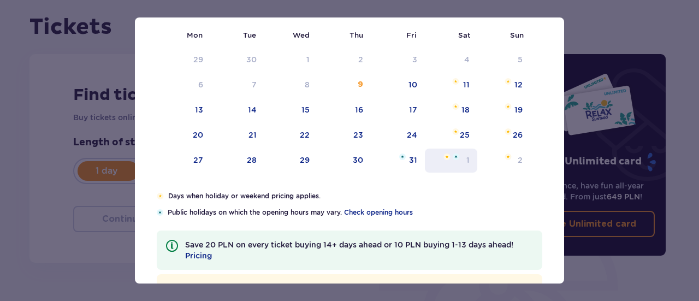
click at [464, 158] on div "1" at bounding box center [451, 161] width 53 height 24
type input "[DATE]"
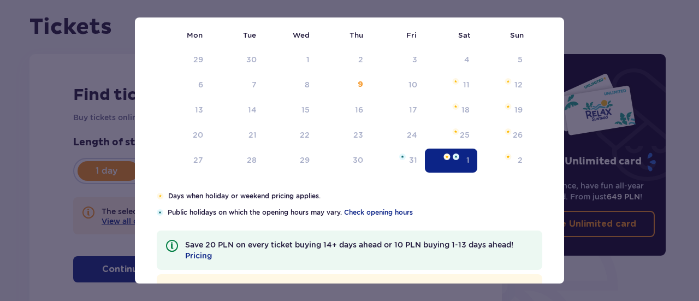
click at [464, 158] on div "1" at bounding box center [451, 161] width 53 height 24
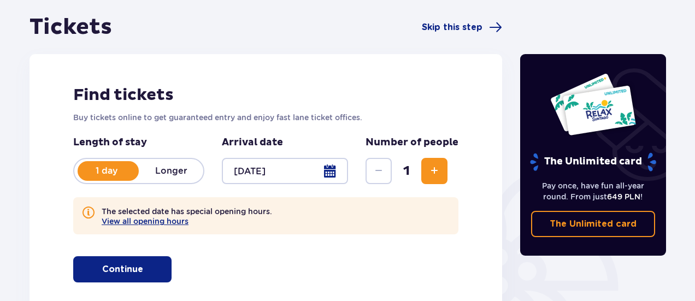
click at [118, 278] on button "Continue" at bounding box center [122, 269] width 98 height 26
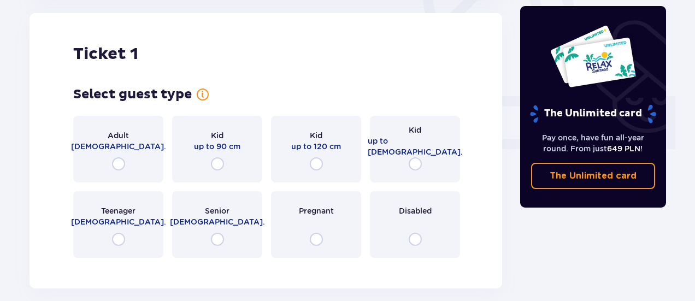
scroll to position [415, 0]
click at [347, 147] on div "Kid up to 120 cm" at bounding box center [316, 149] width 90 height 67
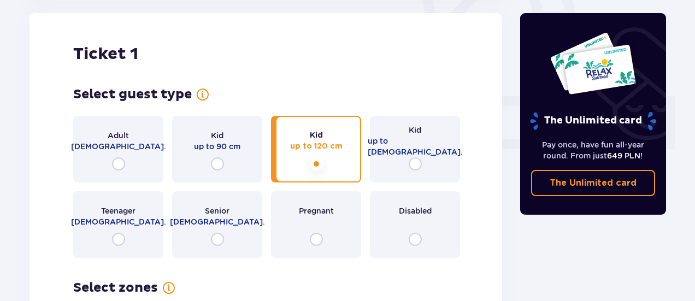
click at [347, 147] on div "Kid up to 120 cm" at bounding box center [316, 149] width 90 height 67
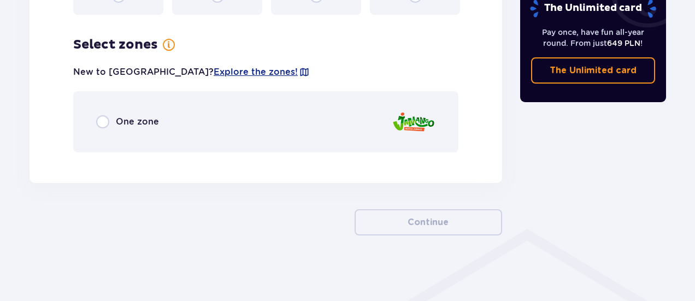
click at [347, 147] on div "One zone" at bounding box center [265, 121] width 385 height 61
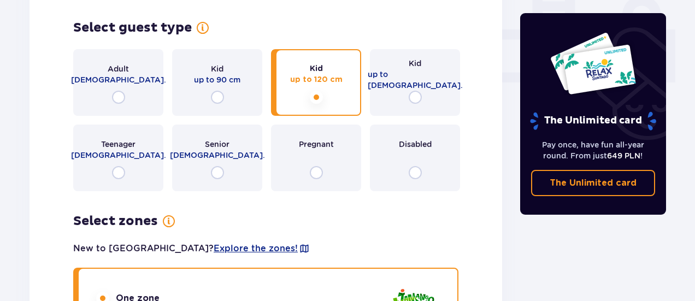
scroll to position [482, 0]
click at [412, 92] on input "radio" at bounding box center [414, 97] width 13 height 13
radio input "true"
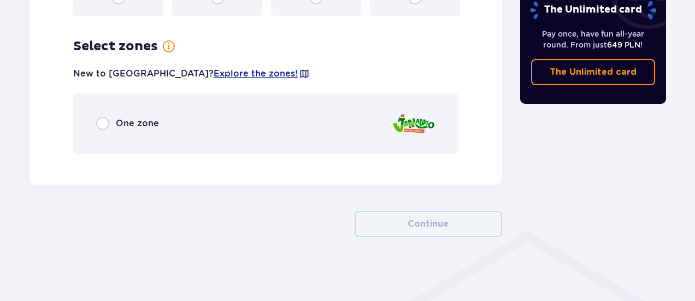
scroll to position [658, 0]
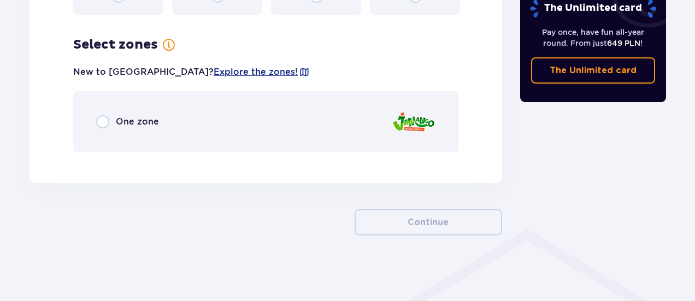
click at [108, 124] on input "radio" at bounding box center [102, 121] width 13 height 13
radio input "true"
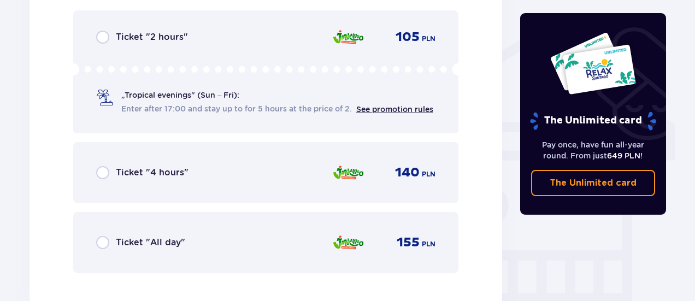
scroll to position [869, 0]
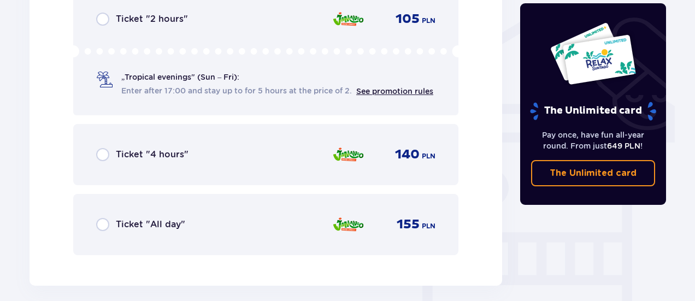
click at [104, 221] on input "radio" at bounding box center [102, 224] width 13 height 13
radio input "true"
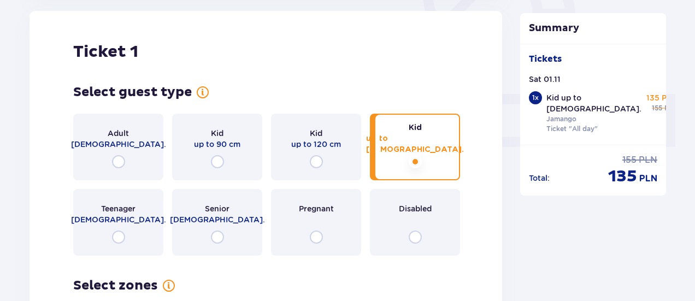
scroll to position [416, 0]
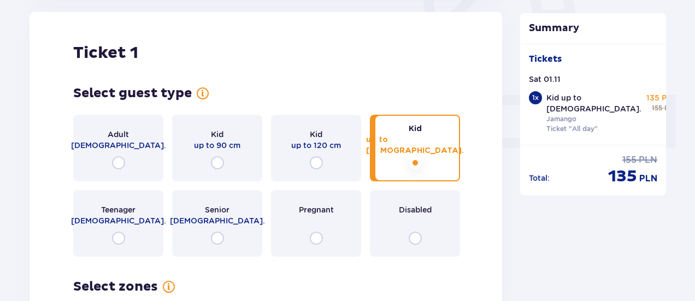
click at [325, 154] on div "Kid up to 120 cm" at bounding box center [316, 148] width 90 height 67
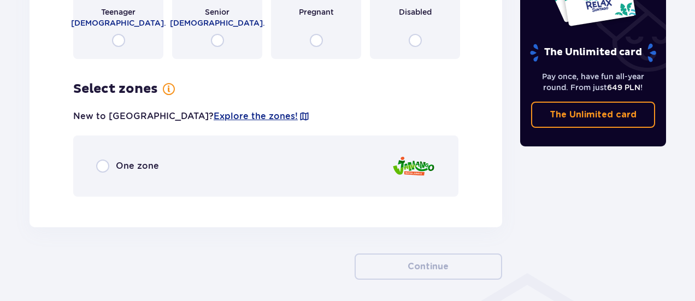
scroll to position [658, 0]
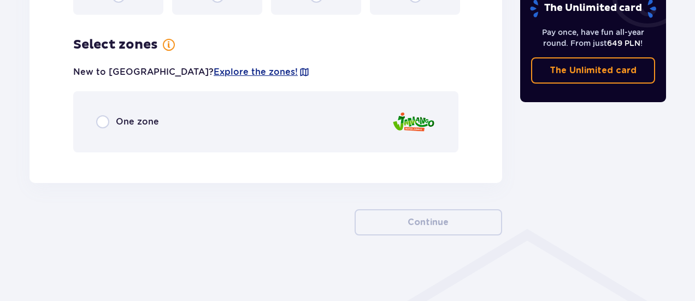
click at [199, 121] on div "One zone" at bounding box center [265, 121] width 385 height 61
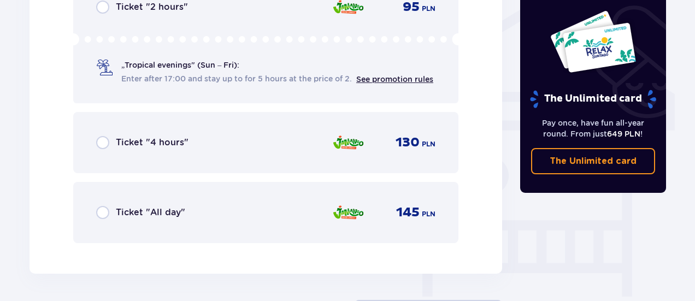
scroll to position [881, 0]
click at [425, 219] on div "145 PLN" at bounding box center [415, 212] width 39 height 16
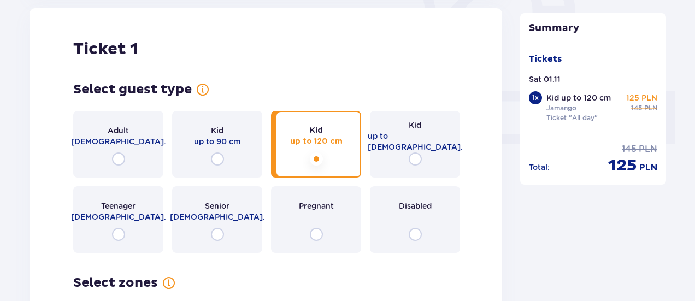
scroll to position [440, 0]
